Goal: Communication & Community: Answer question/provide support

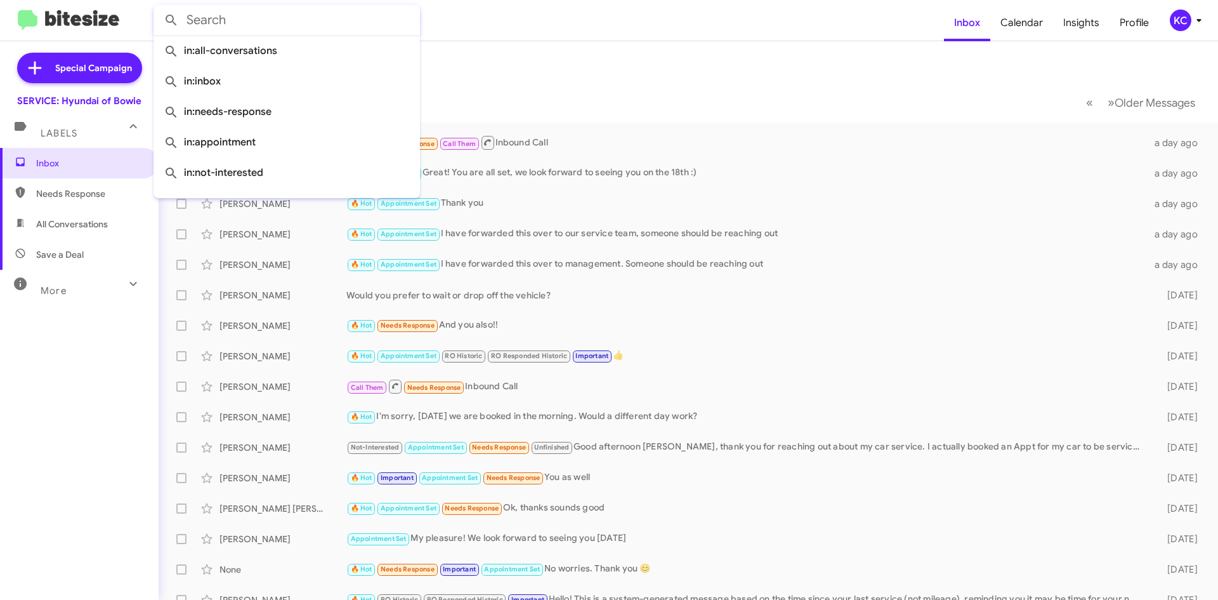
click at [227, 30] on input "text" at bounding box center [287, 20] width 266 height 30
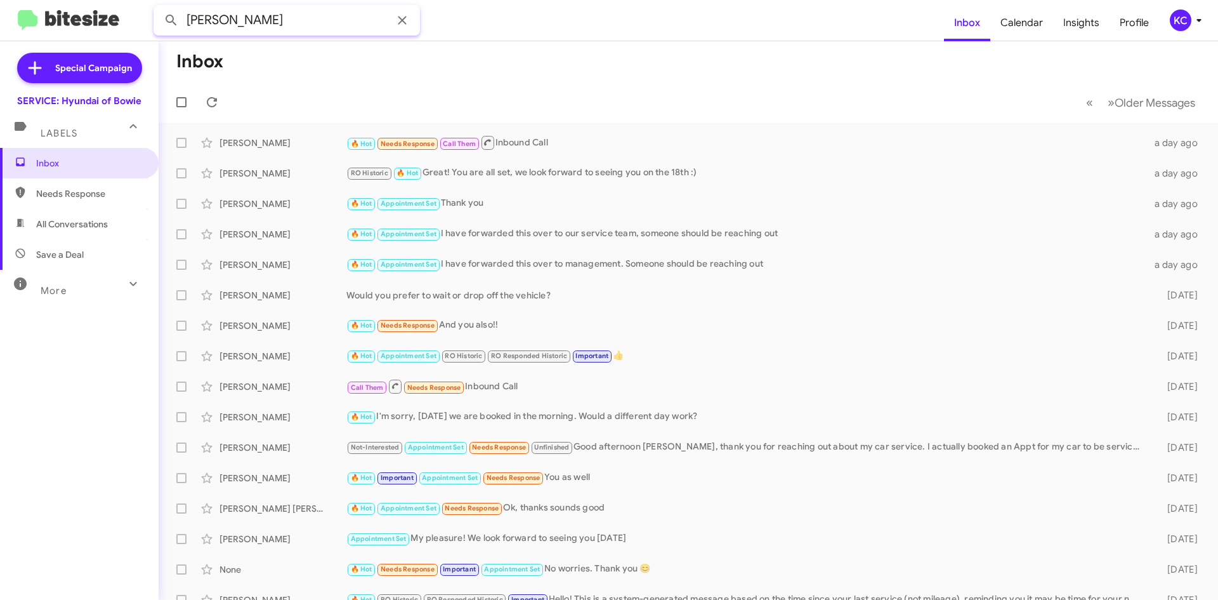
click at [159, 8] on button at bounding box center [171, 20] width 25 height 25
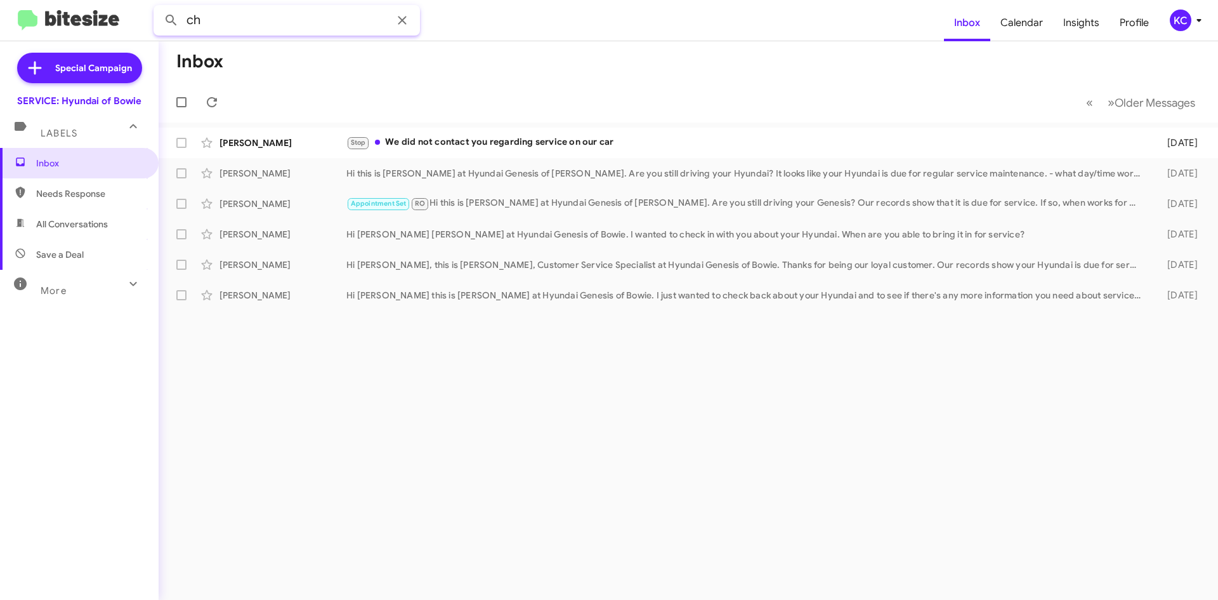
type input "c"
click at [7, 235] on span "All Conversations" at bounding box center [79, 224] width 159 height 30
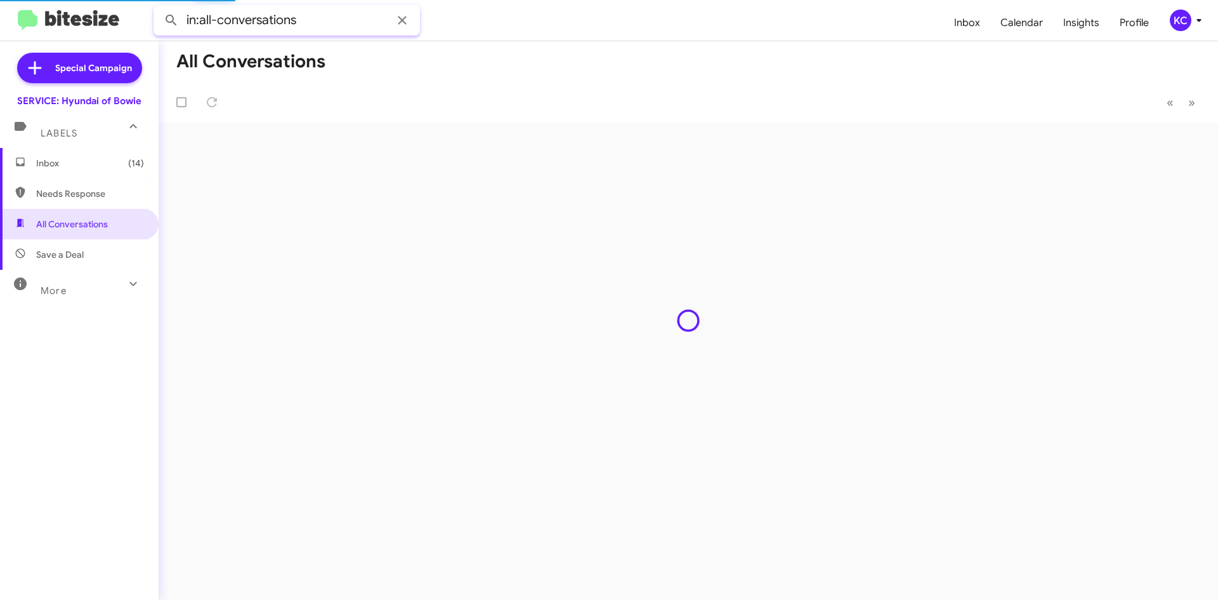
drag, startPoint x: 332, startPoint y: 28, endPoint x: 292, endPoint y: 26, distance: 40.0
click at [292, 26] on input "in:all-conversations" at bounding box center [287, 20] width 266 height 30
click at [311, 15] on input "in:all-conversations" at bounding box center [287, 20] width 266 height 30
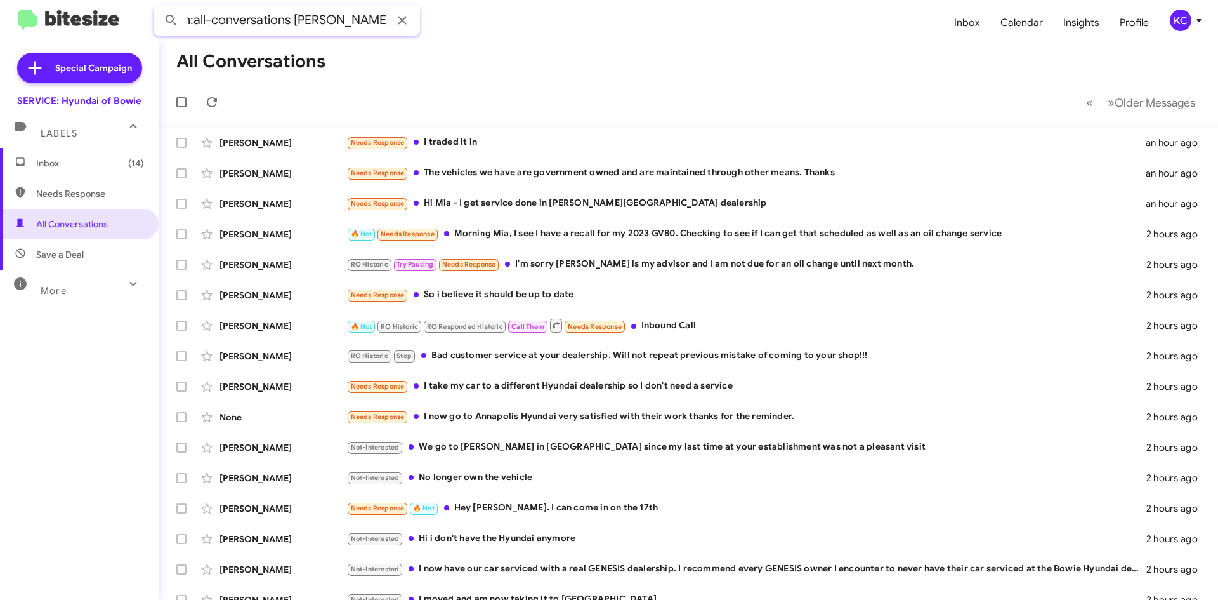
scroll to position [0, 11]
type input "in:all-conversations [PERSON_NAME]"
click at [159, 8] on button at bounding box center [171, 20] width 25 height 25
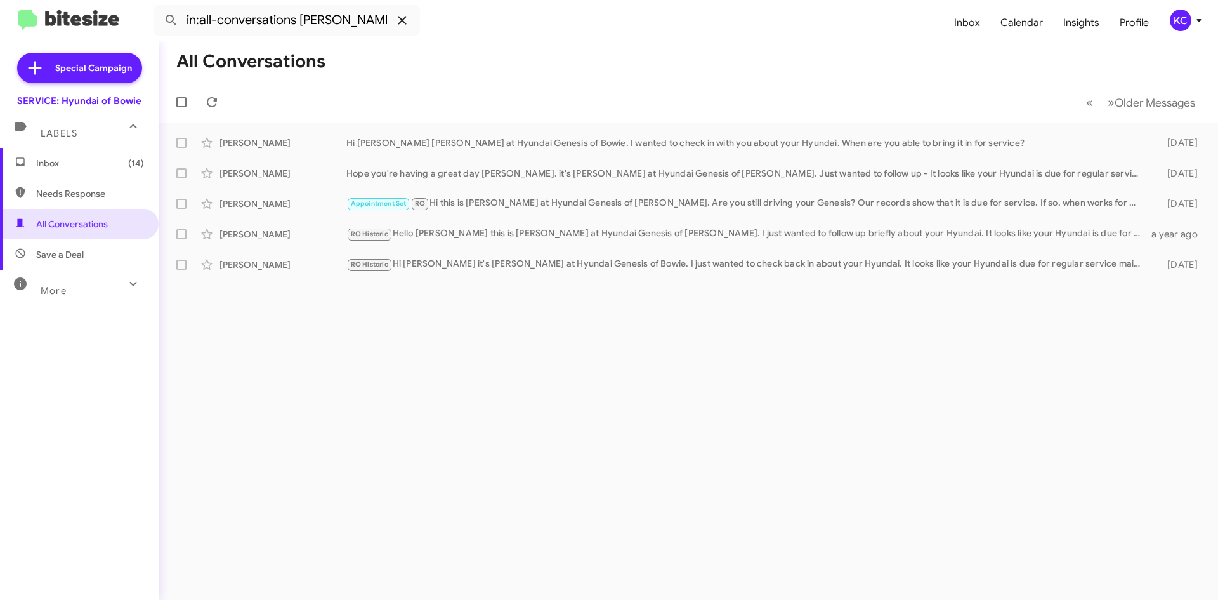
click at [398, 20] on icon at bounding box center [402, 20] width 15 height 15
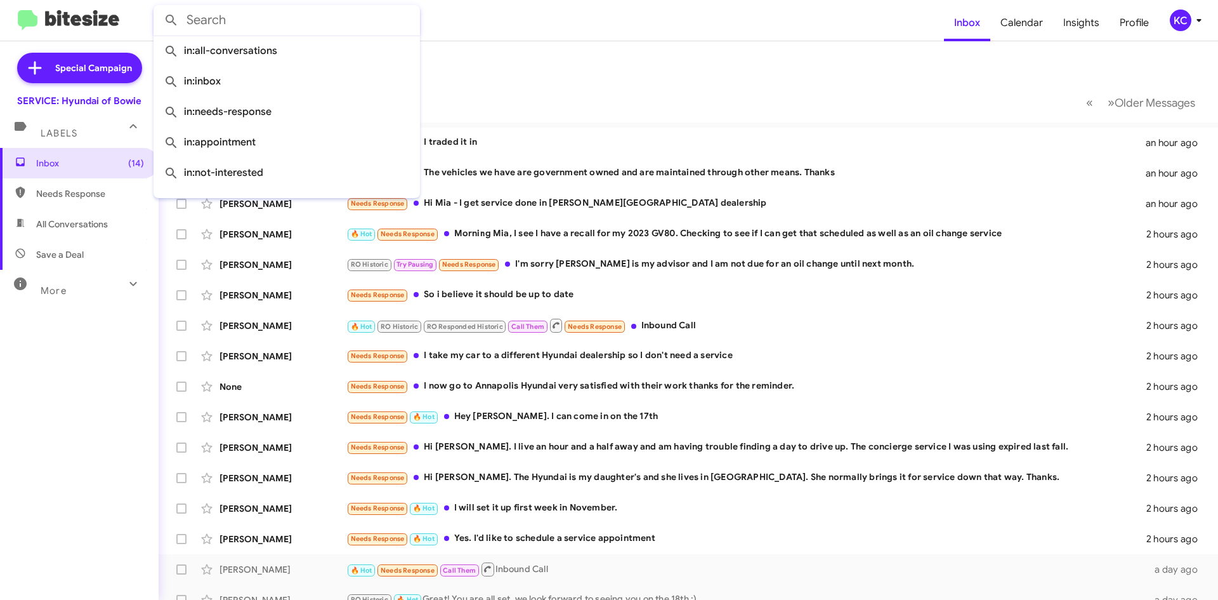
click at [579, 99] on mat-toolbar-row "« Previous » Next Older Messages" at bounding box center [688, 102] width 1059 height 41
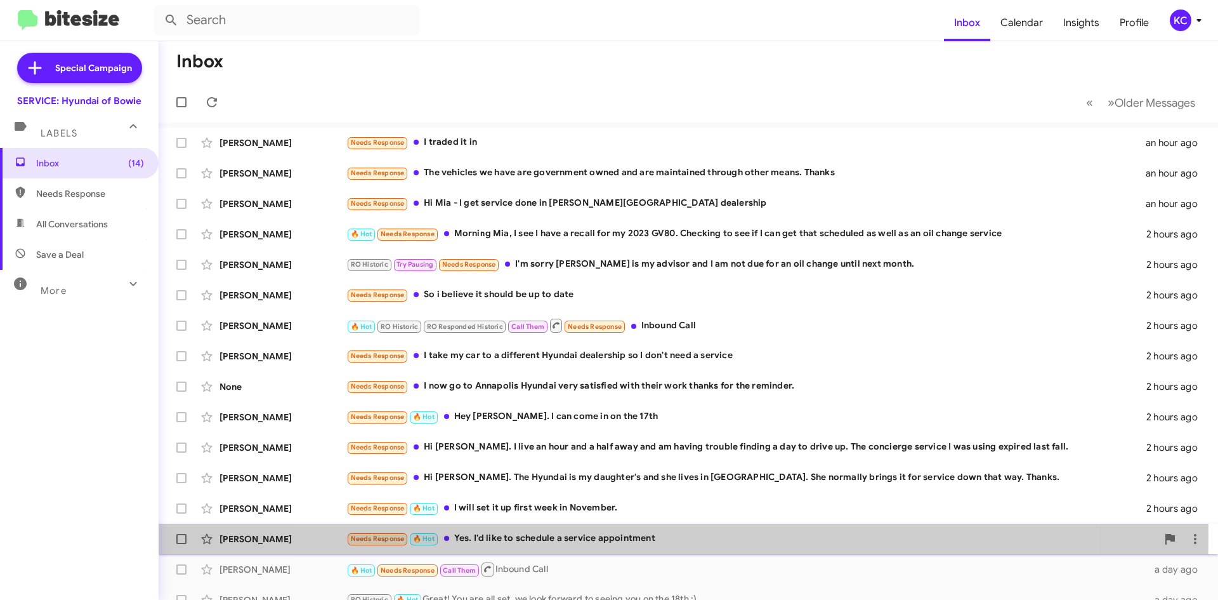
click at [671, 536] on div "Needs Response 🔥 Hot Yes. I'd like to schedule a service appointment" at bounding box center [751, 538] width 811 height 15
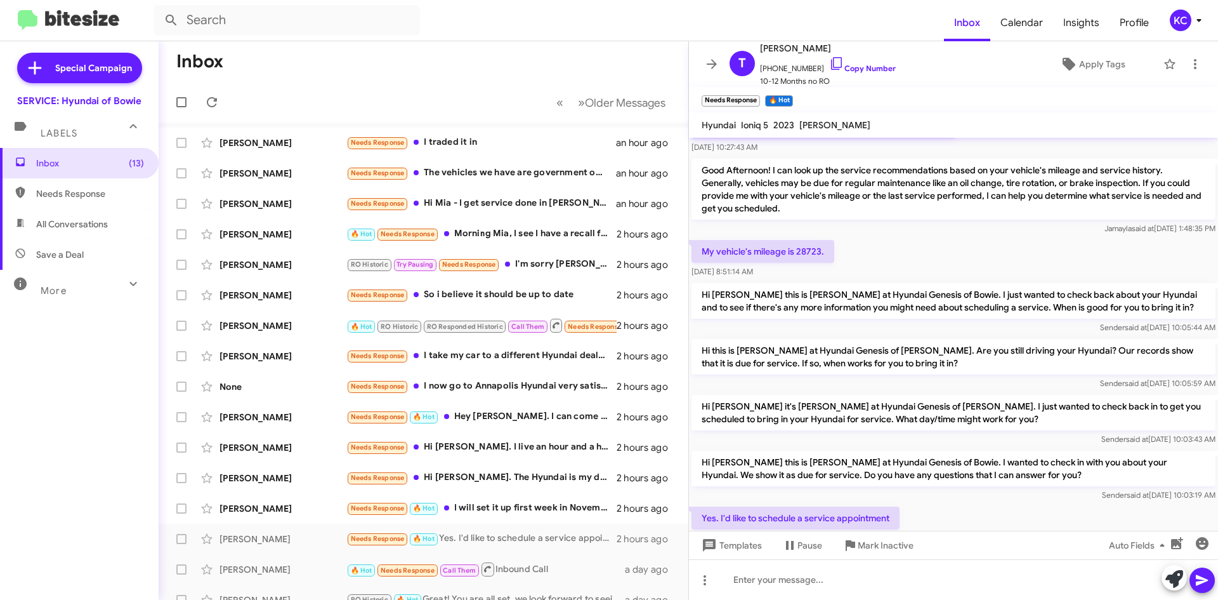
scroll to position [126, 0]
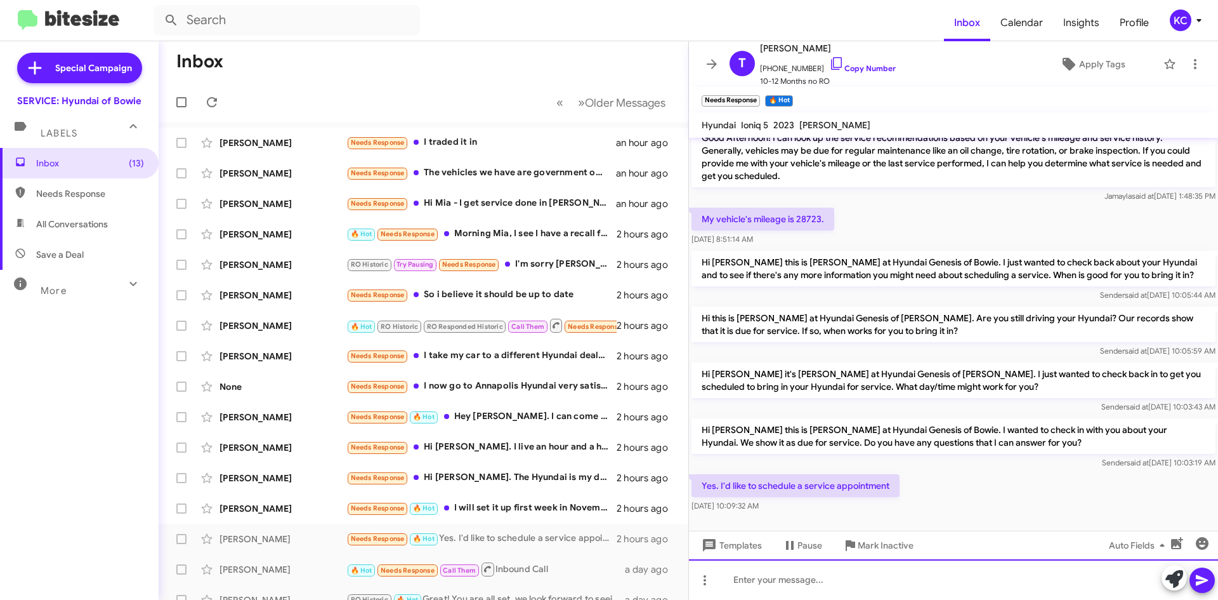
click at [801, 582] on div at bounding box center [953, 579] width 529 height 41
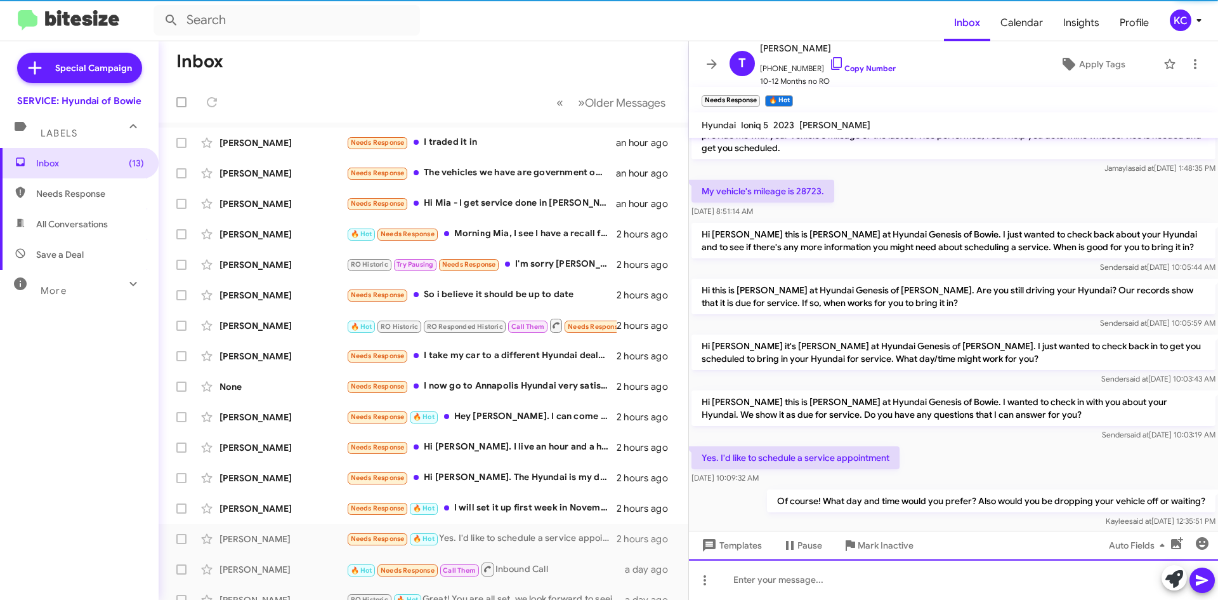
scroll to position [172, 0]
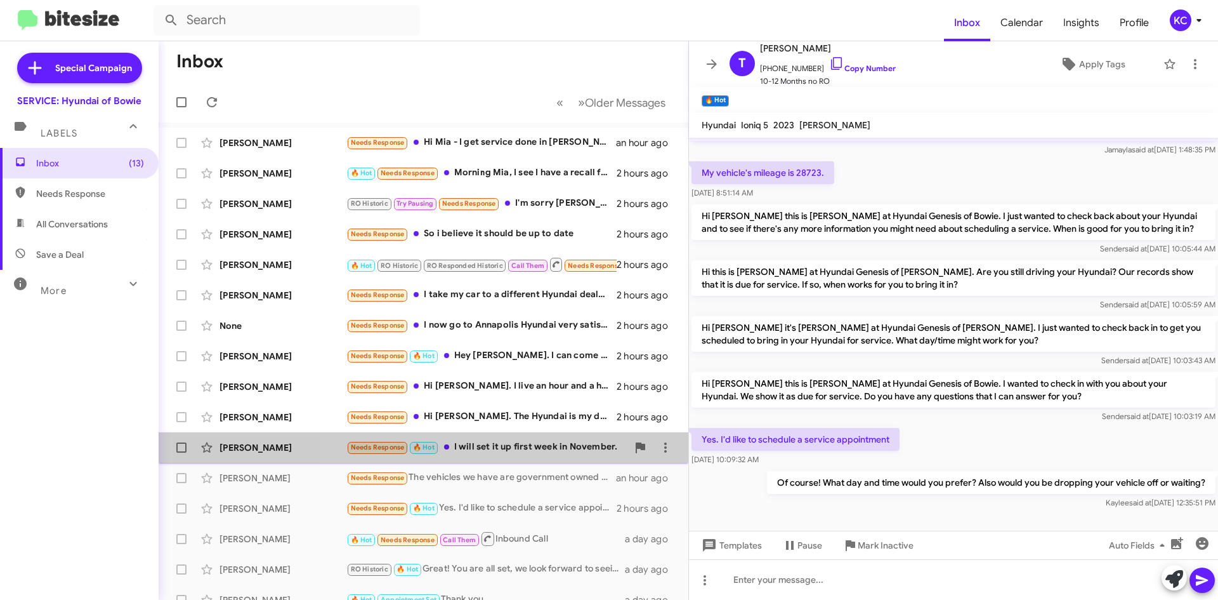
click at [541, 435] on div "[PERSON_NAME] Needs Response 🔥 Hot I will set it up first week in November. 2 h…" at bounding box center [423, 447] width 509 height 25
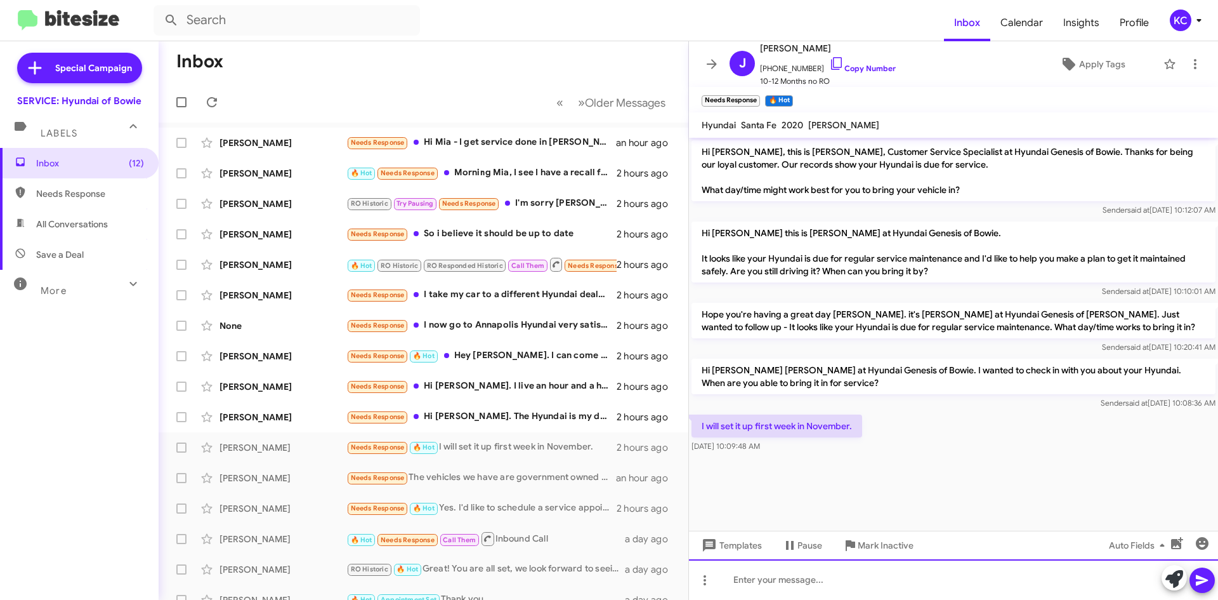
click at [816, 569] on div at bounding box center [953, 579] width 529 height 41
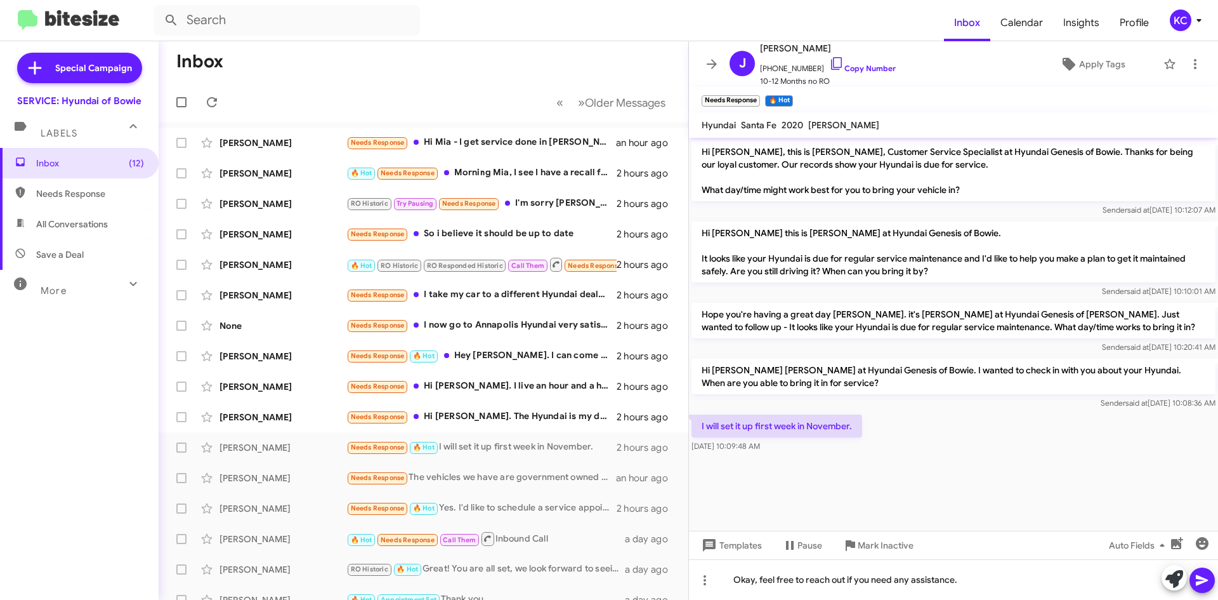
click at [1210, 576] on button at bounding box center [1201, 579] width 25 height 25
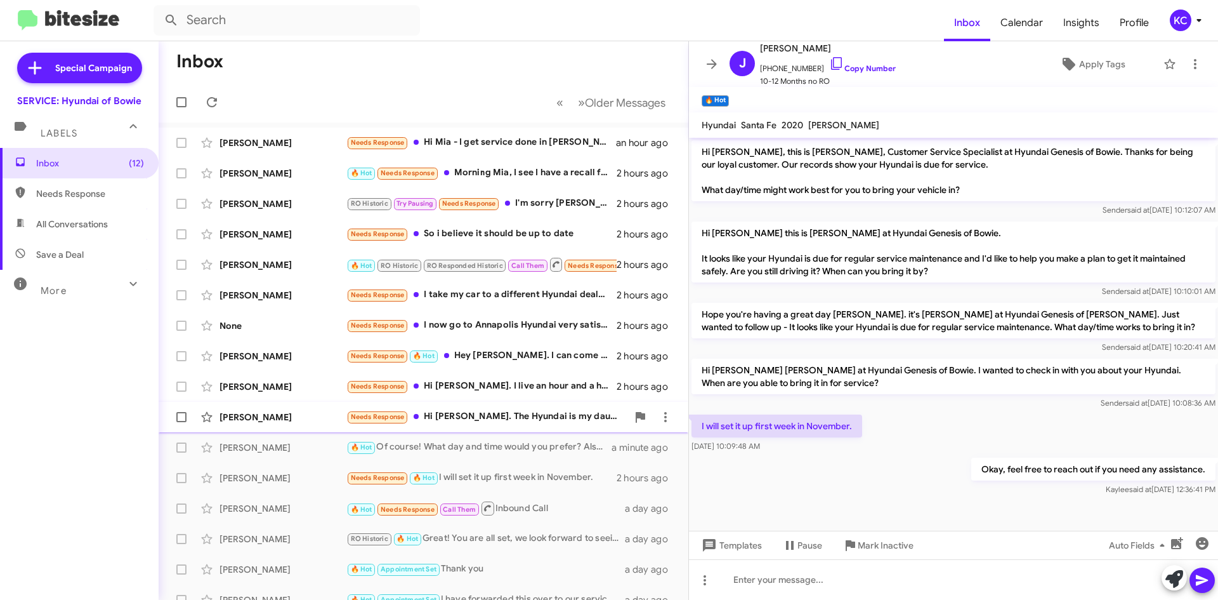
click at [439, 428] on div "[PERSON_NAME] Needs Response Hi [PERSON_NAME]. The Hyundai is my daughter's and…" at bounding box center [423, 416] width 509 height 25
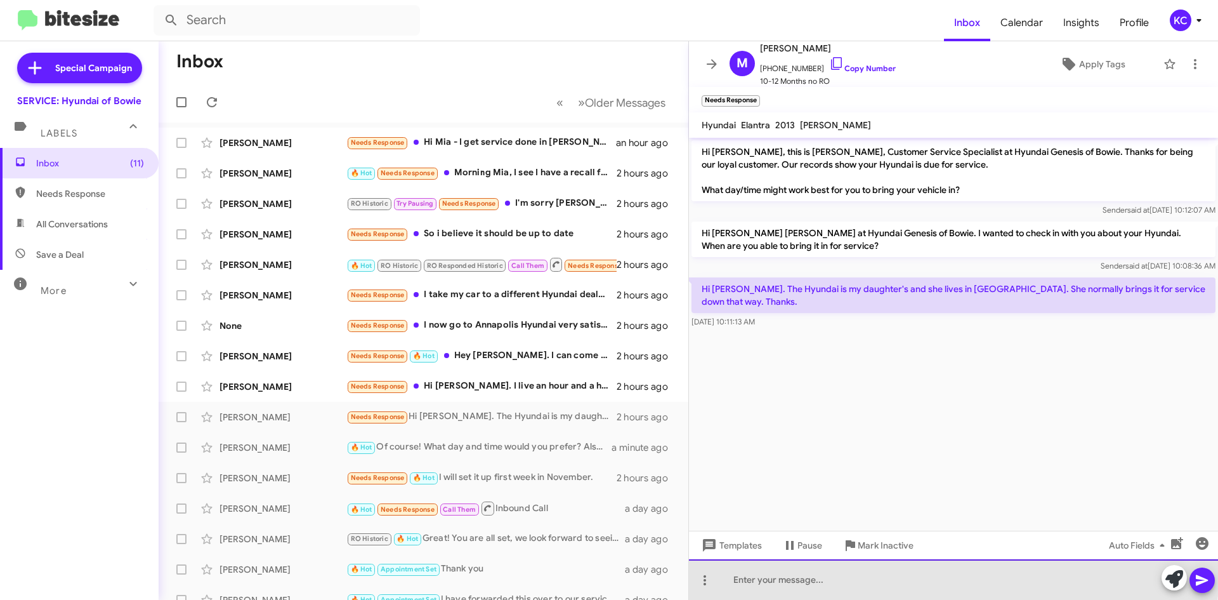
click at [782, 572] on div at bounding box center [953, 579] width 529 height 41
click at [763, 584] on div "Okay, thank you for updating us!" at bounding box center [953, 579] width 529 height 41
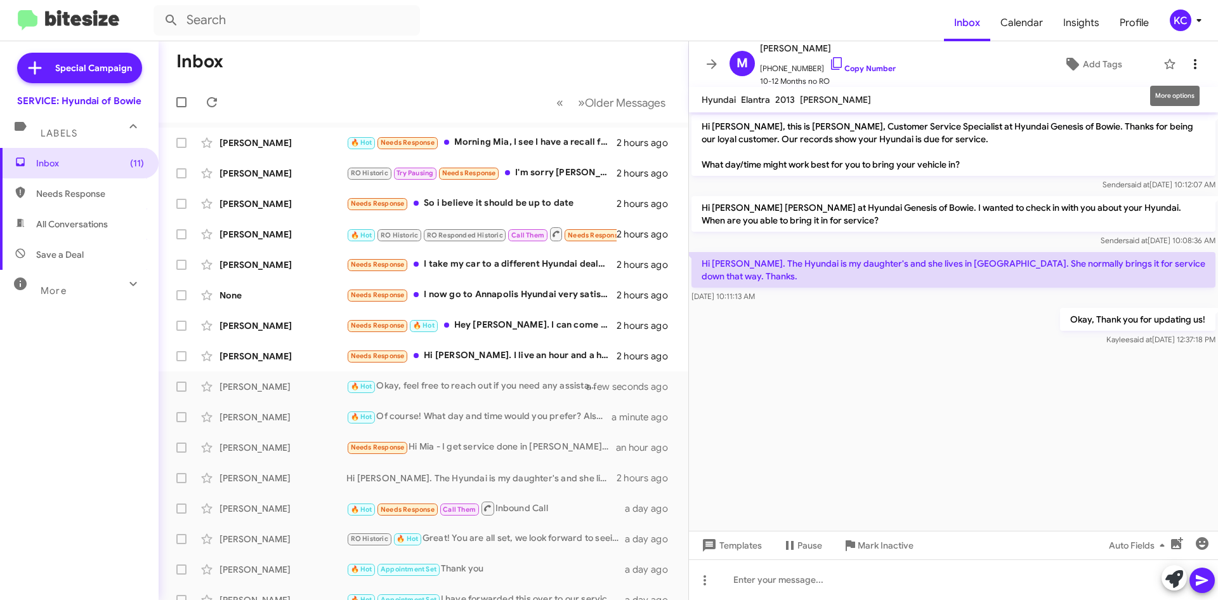
click at [1192, 66] on icon at bounding box center [1195, 63] width 15 height 15
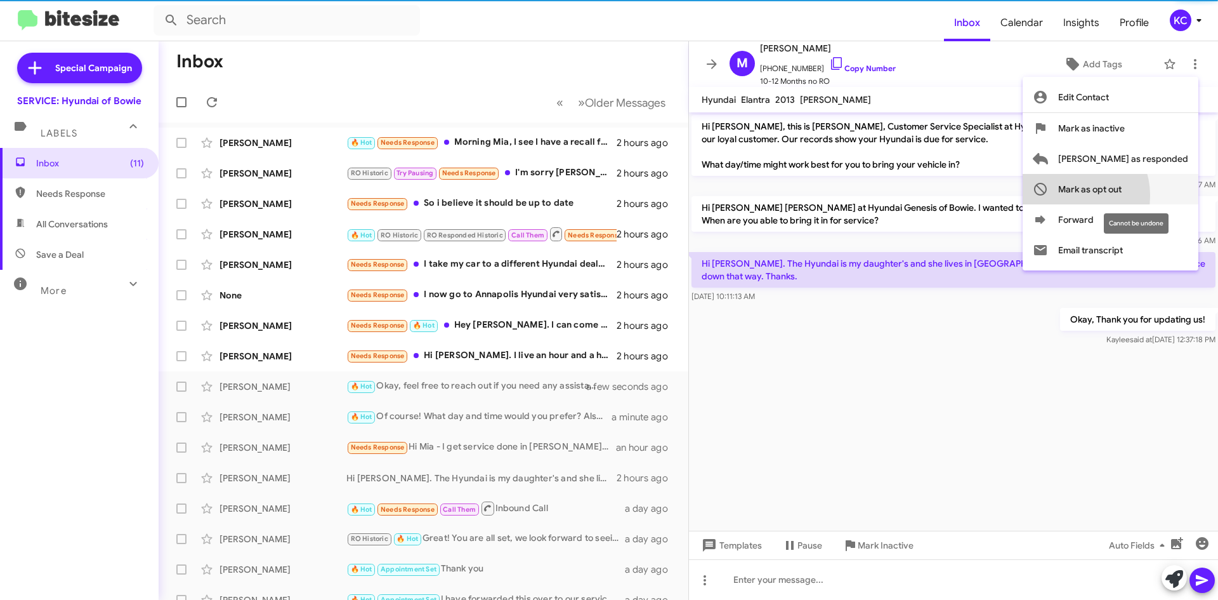
click at [1120, 195] on span "Mark as opt out" at bounding box center [1089, 189] width 63 height 30
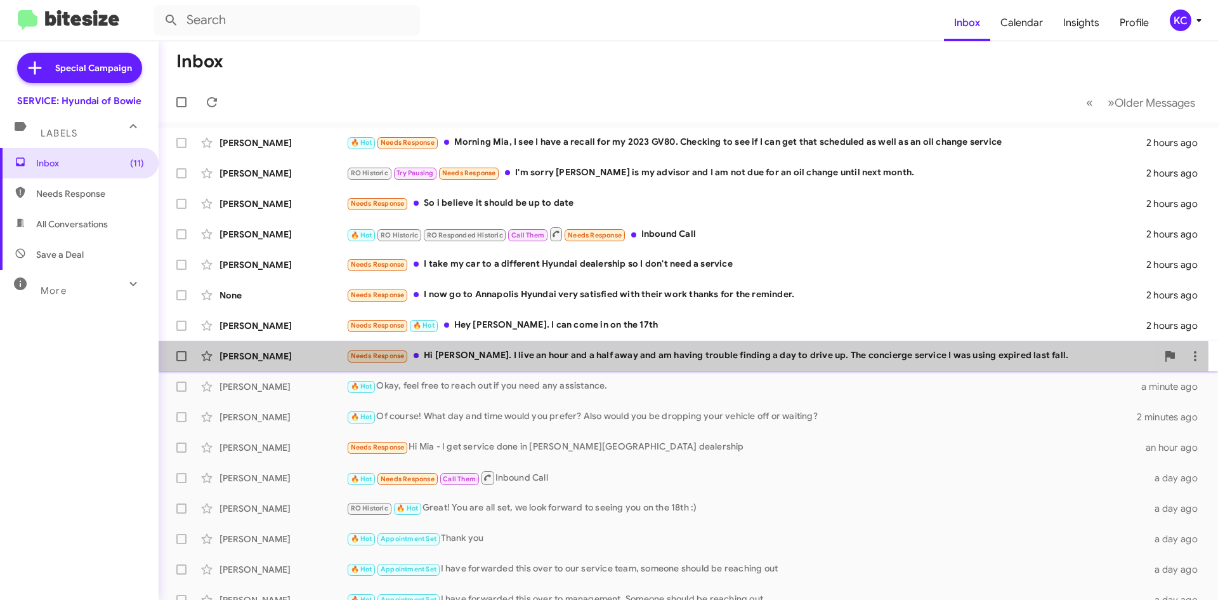
click at [457, 358] on div "Needs Response Hi [PERSON_NAME]. I live an hour and a half away and am having t…" at bounding box center [751, 355] width 811 height 15
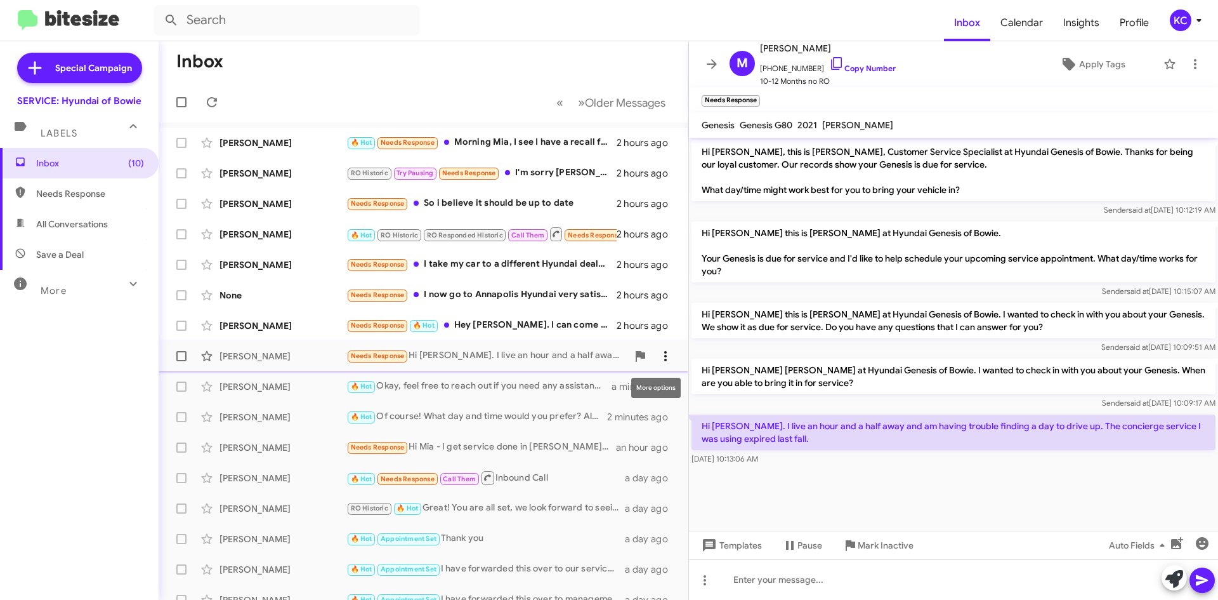
click at [658, 354] on icon at bounding box center [665, 355] width 15 height 15
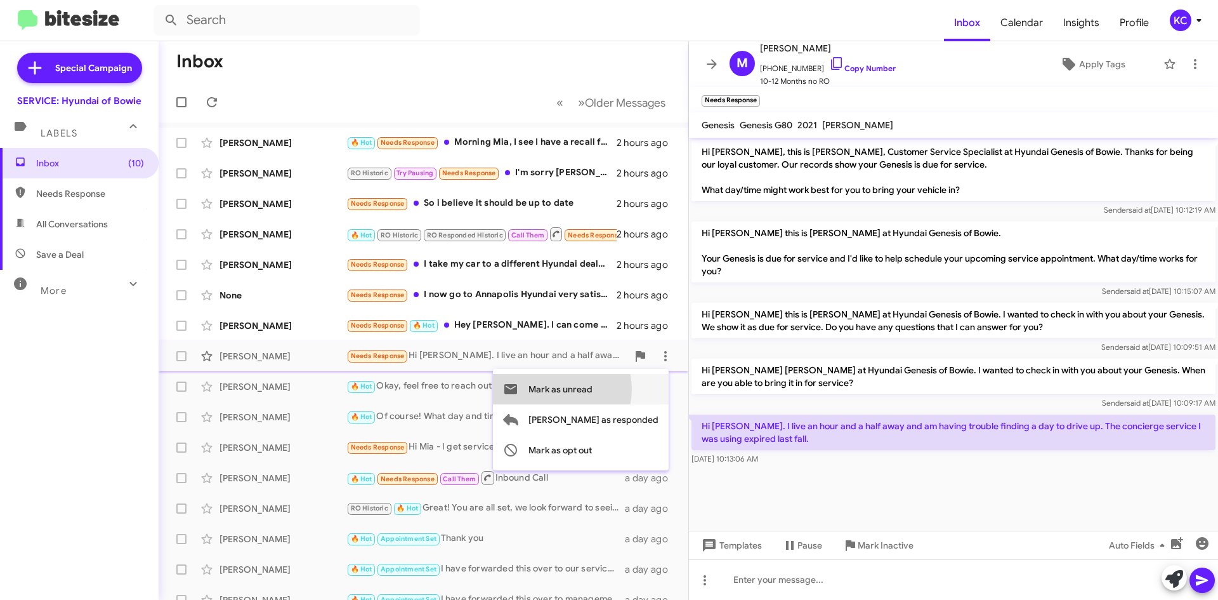
click at [593, 389] on span "Mark as unread" at bounding box center [560, 389] width 64 height 30
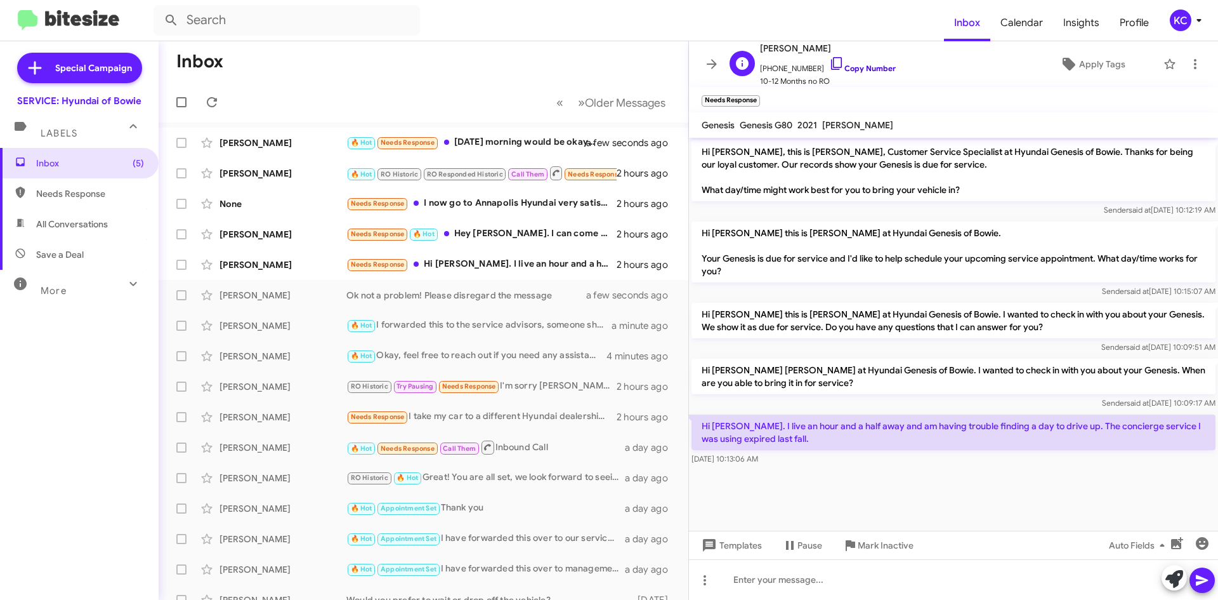
click at [829, 63] on icon at bounding box center [836, 63] width 15 height 15
click at [841, 162] on p "Hi [PERSON_NAME], this is [PERSON_NAME], Customer Service Specialist at Hyundai…" at bounding box center [953, 170] width 524 height 61
click at [520, 220] on span "[PERSON_NAME] Needs Response 🔥 Hot Hey [PERSON_NAME]. I can come in on the 17th…" at bounding box center [424, 234] width 530 height 30
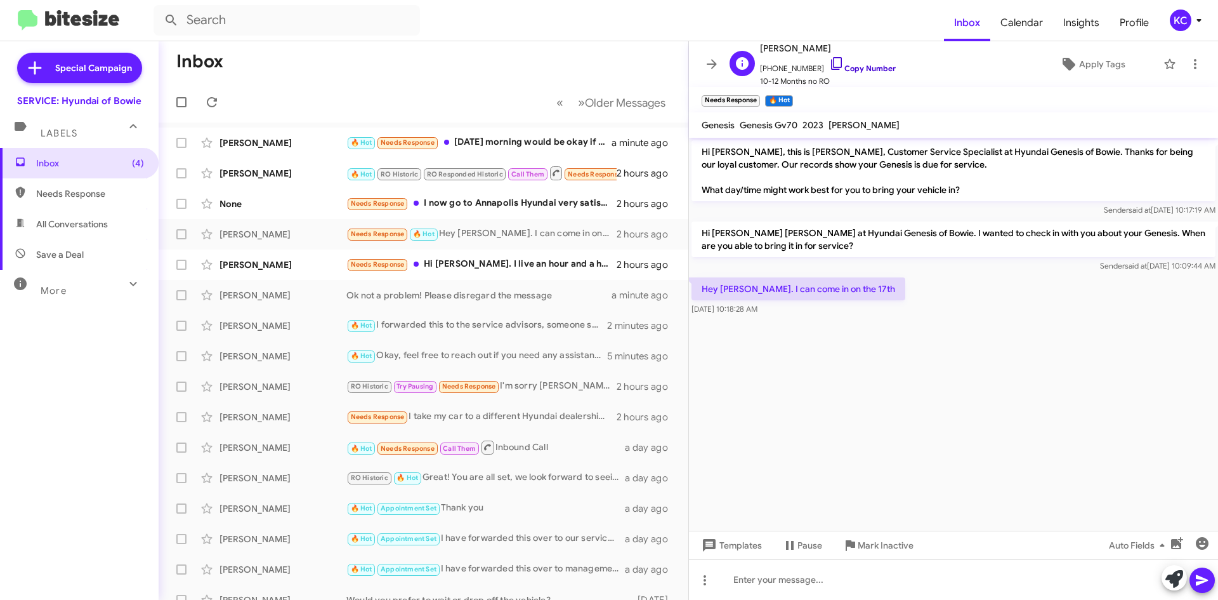
click at [829, 60] on icon at bounding box center [836, 63] width 15 height 15
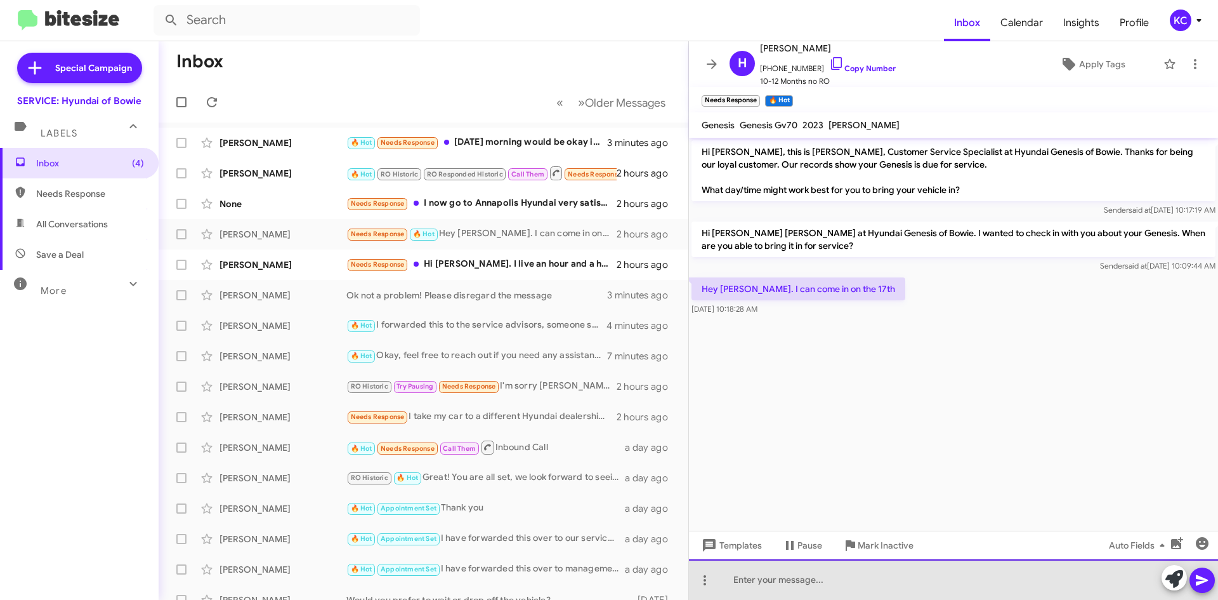
click at [791, 589] on div at bounding box center [953, 579] width 529 height 41
